Goal: Information Seeking & Learning: Learn about a topic

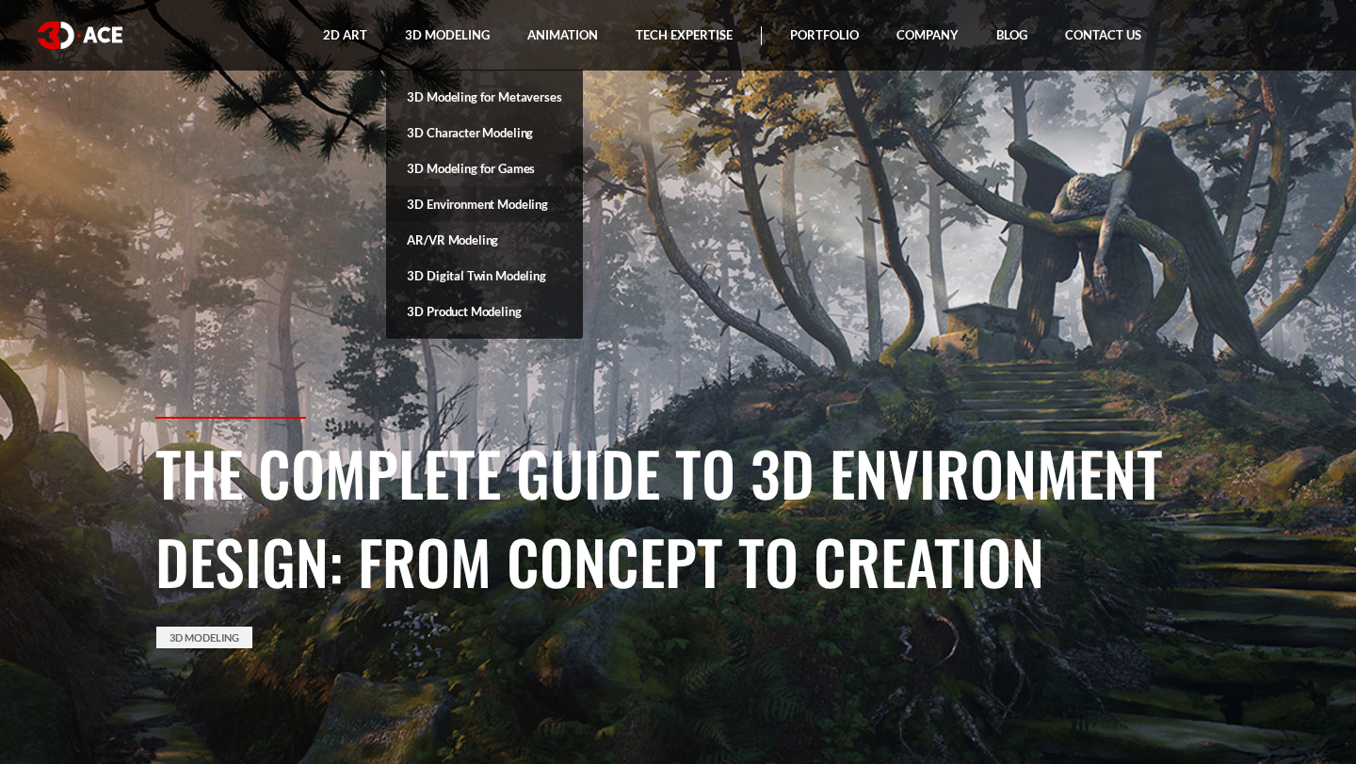
click at [455, 193] on link "3D Environment Modeling" at bounding box center [484, 204] width 196 height 36
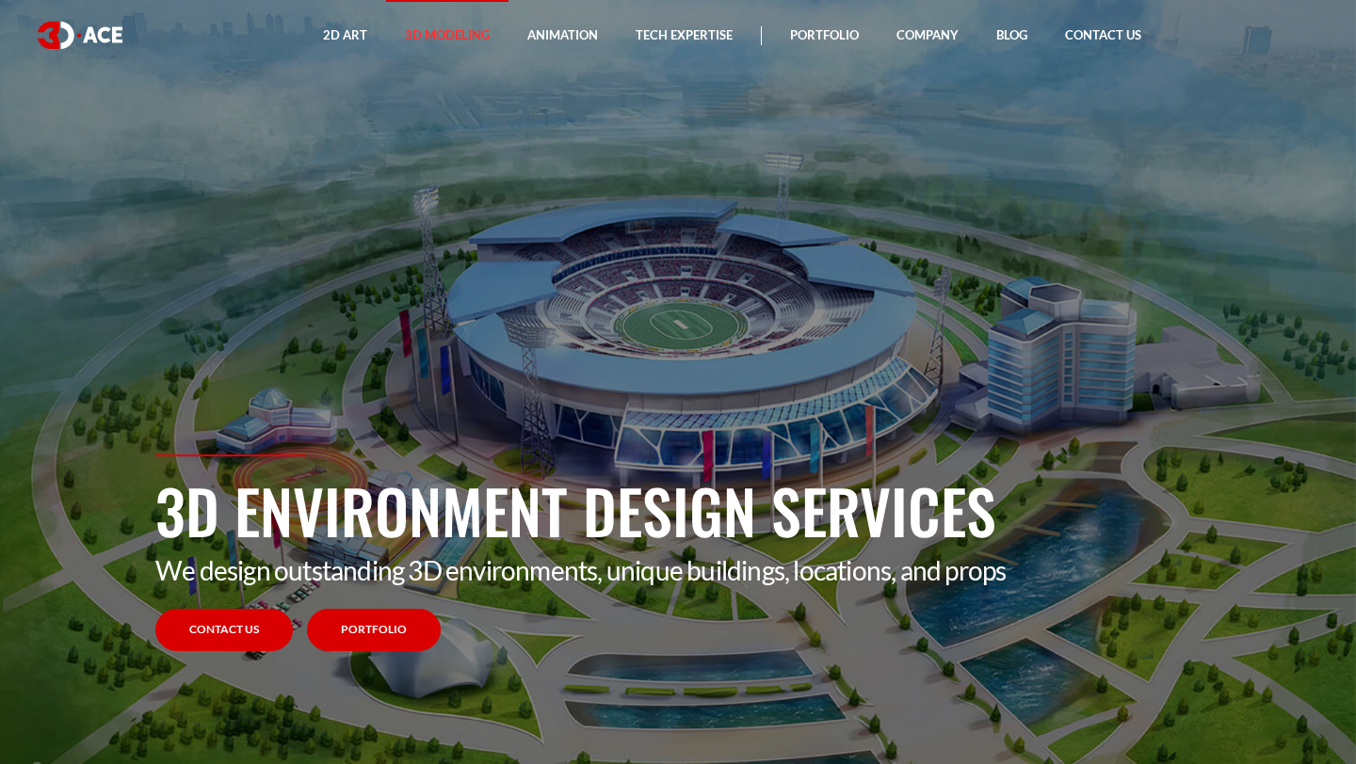
click at [376, 640] on link "Portfolio" at bounding box center [374, 630] width 134 height 42
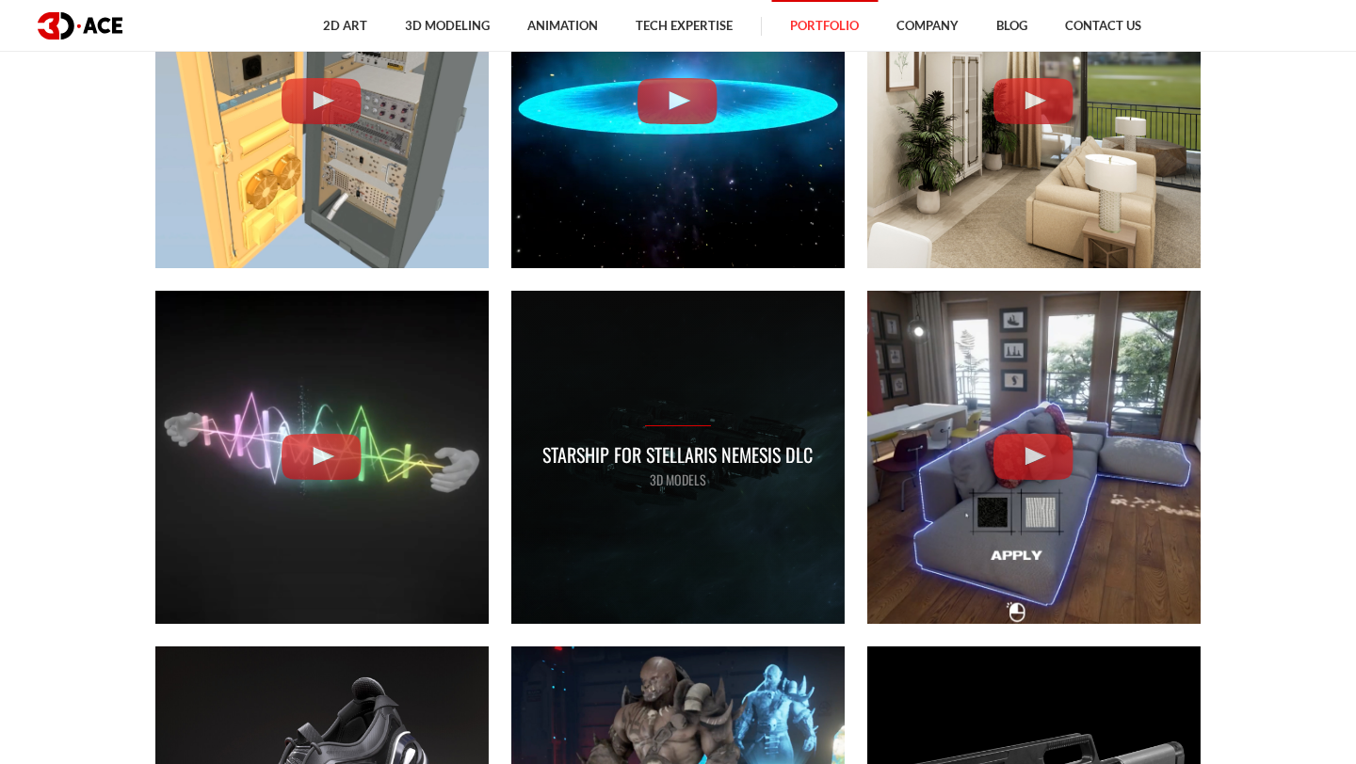
scroll to position [4729, 0]
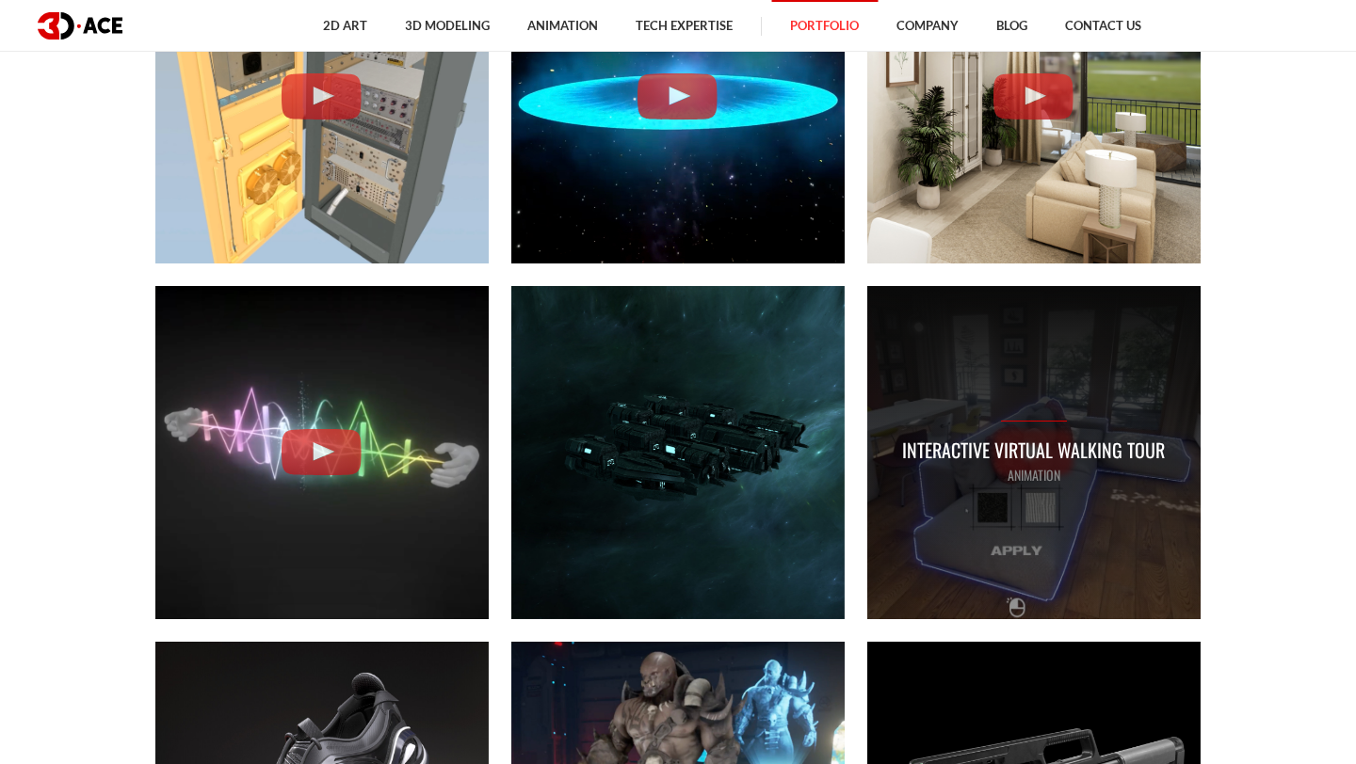
click at [1029, 426] on div "Interactive Virtual Walking Tour ANIMATION" at bounding box center [1033, 453] width 263 height 65
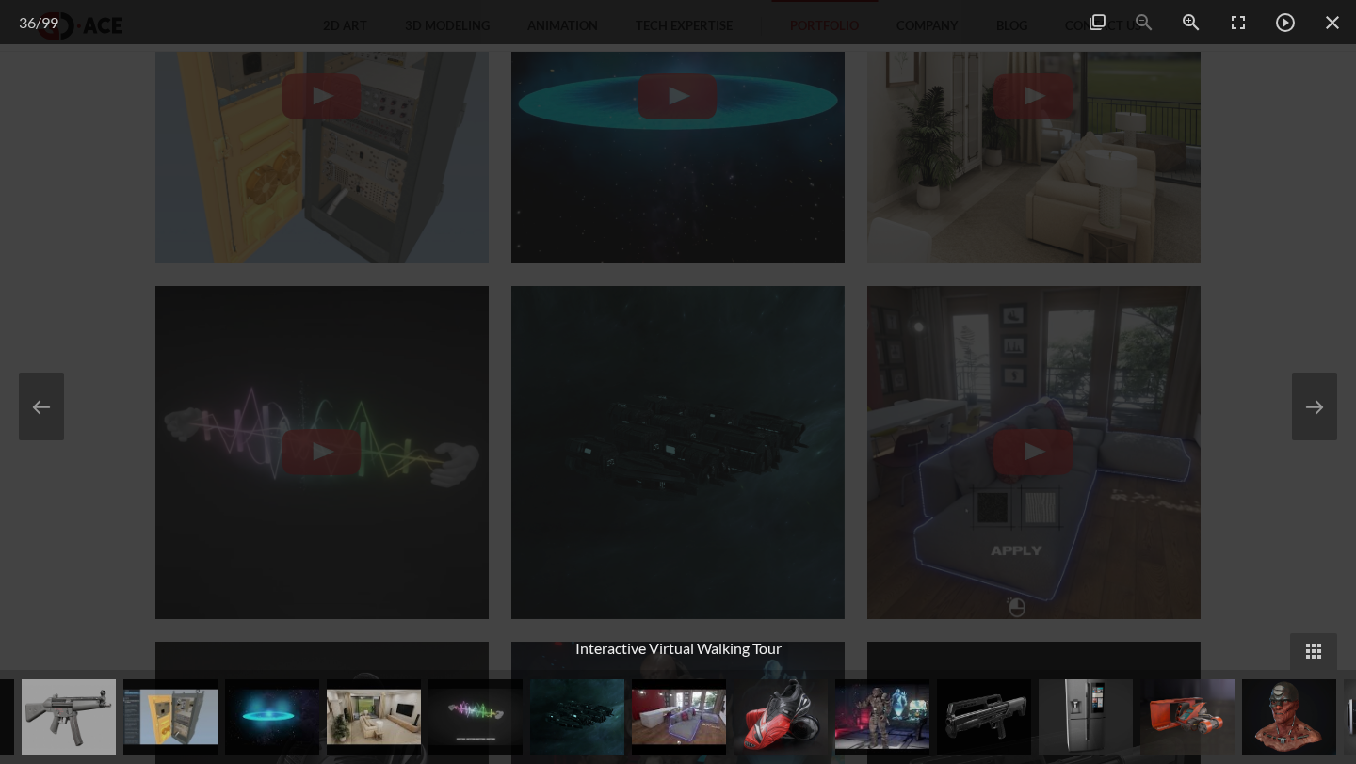
click at [1286, 139] on div at bounding box center [678, 382] width 1356 height 764
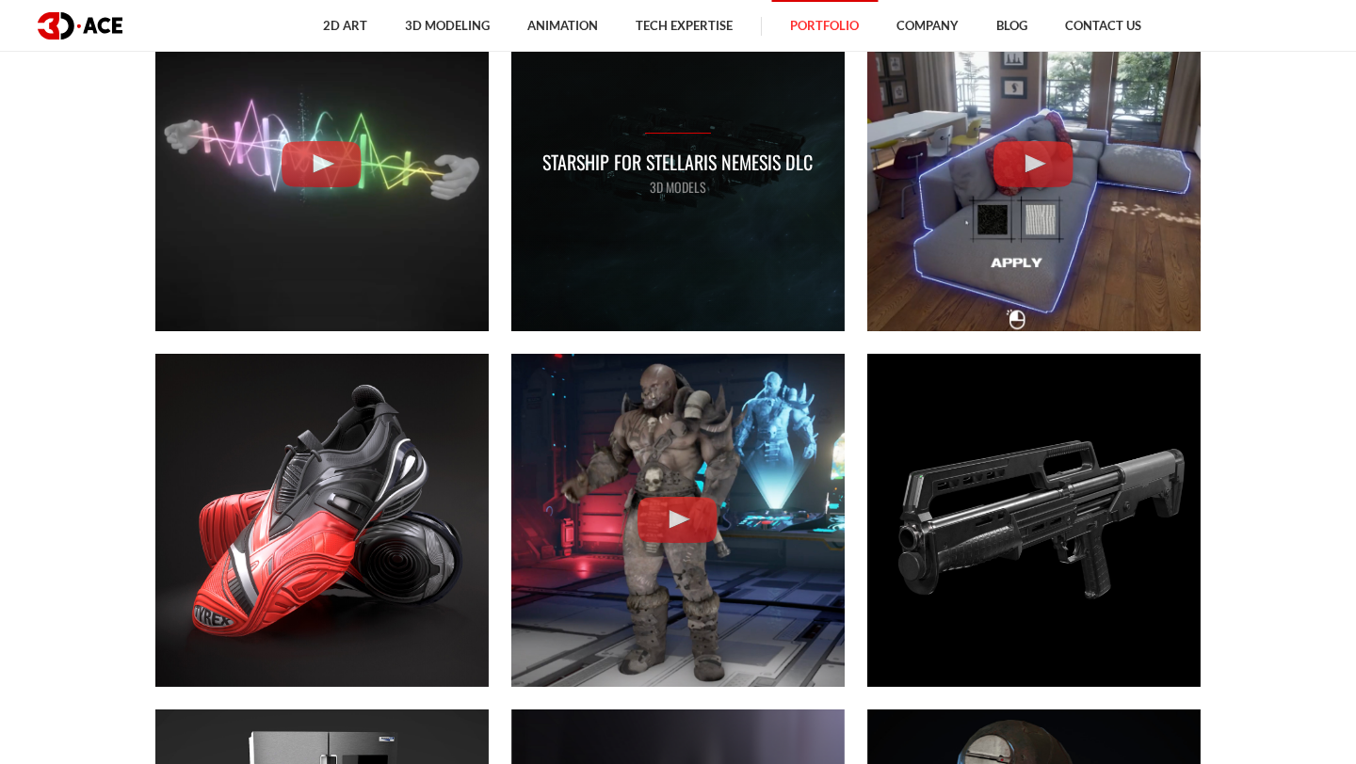
scroll to position [5596, 0]
